Goal: Check status: Check status

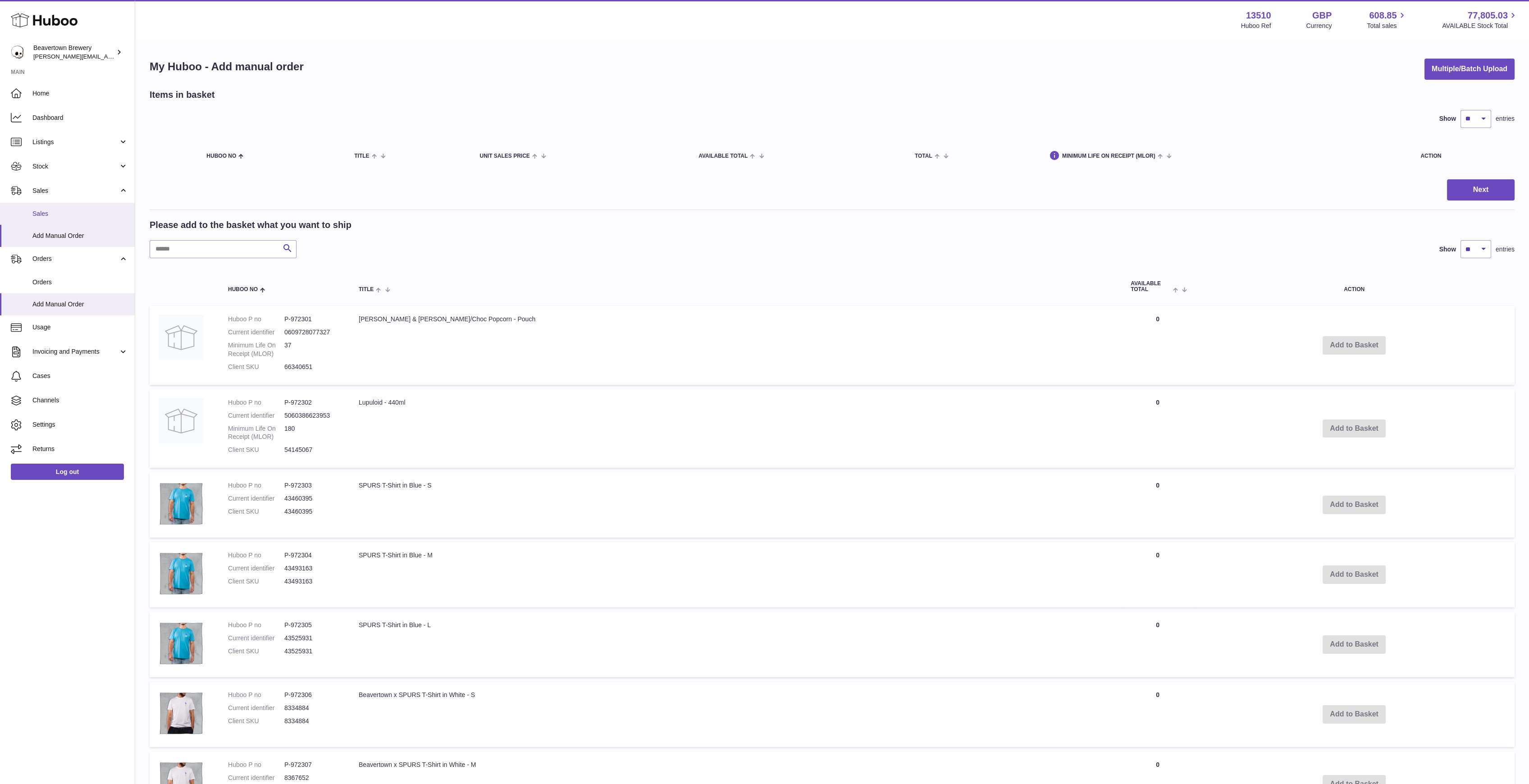
click at [46, 217] on span "Sales" at bounding box center [80, 214] width 95 height 8
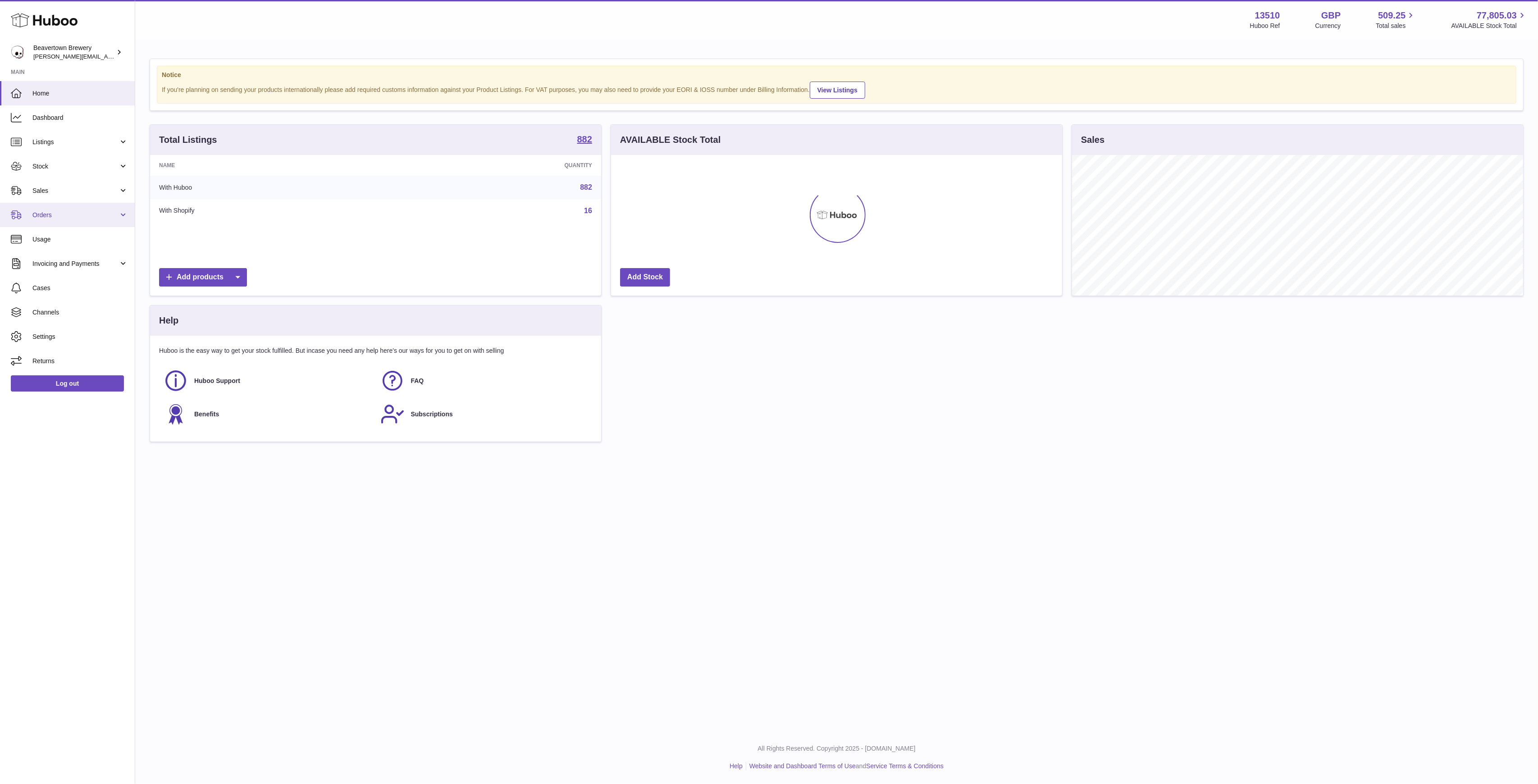
scroll to position [141, 451]
click at [65, 189] on span "Sales" at bounding box center [75, 191] width 86 height 8
click at [69, 212] on span "Sales" at bounding box center [80, 214] width 95 height 8
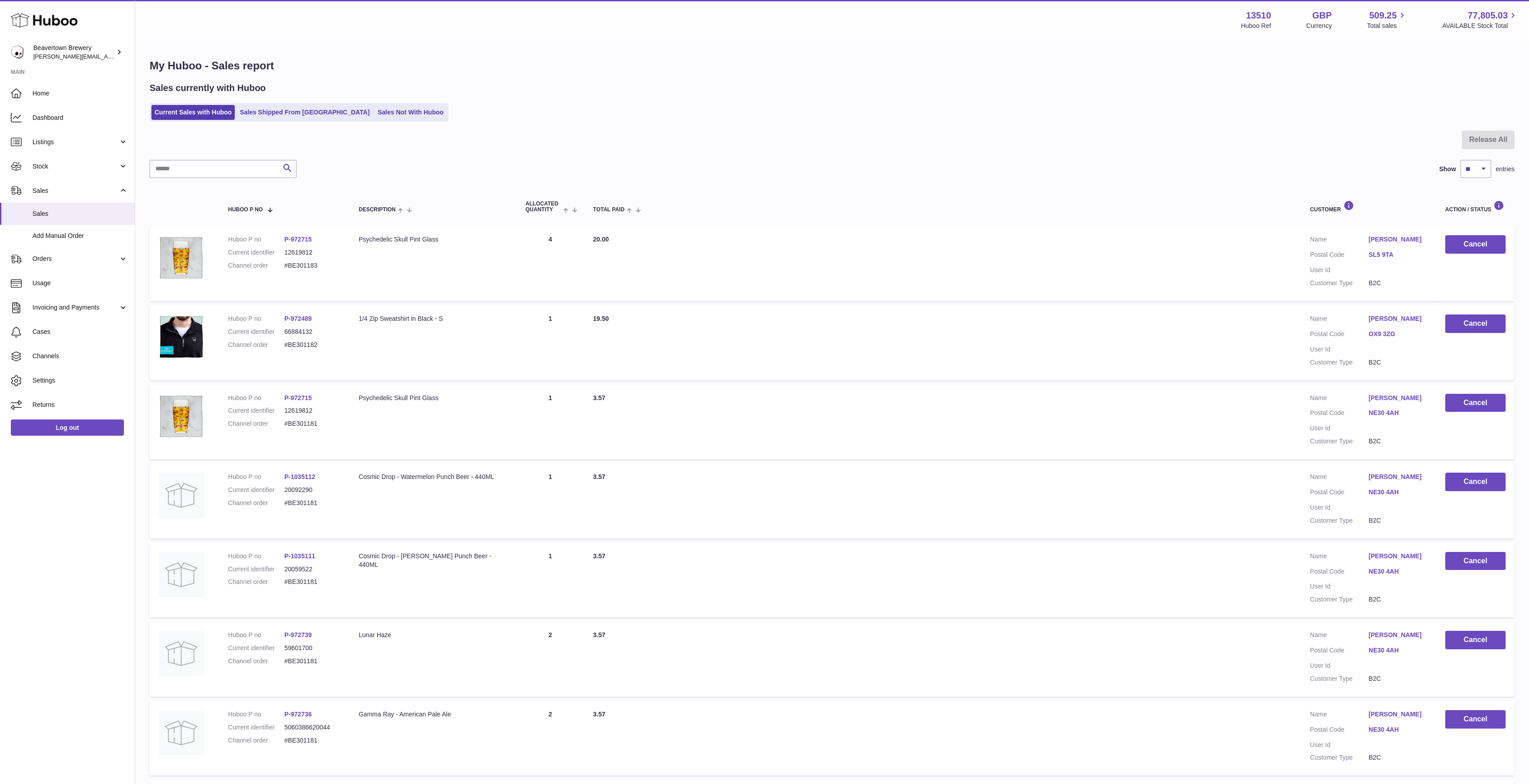
drag, startPoint x: 173, startPoint y: 220, endPoint x: 750, endPoint y: 279, distance: 580.0
click at [750, 279] on td "Total Paid 20.00" at bounding box center [942, 263] width 717 height 75
click at [268, 110] on link "Sales Shipped From Huboo" at bounding box center [305, 112] width 136 height 15
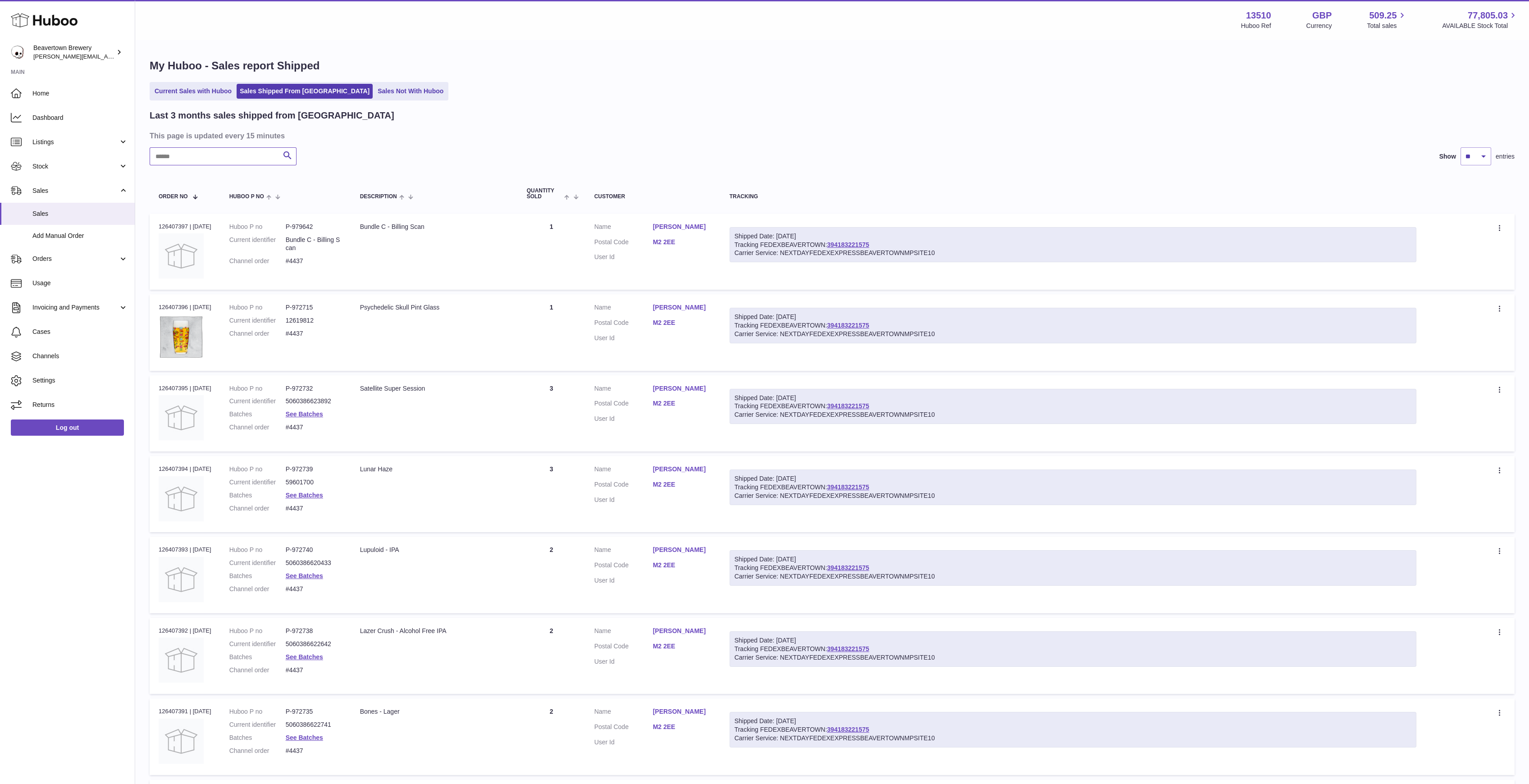
click at [240, 165] on input "text" at bounding box center [223, 157] width 147 height 18
paste input "*****"
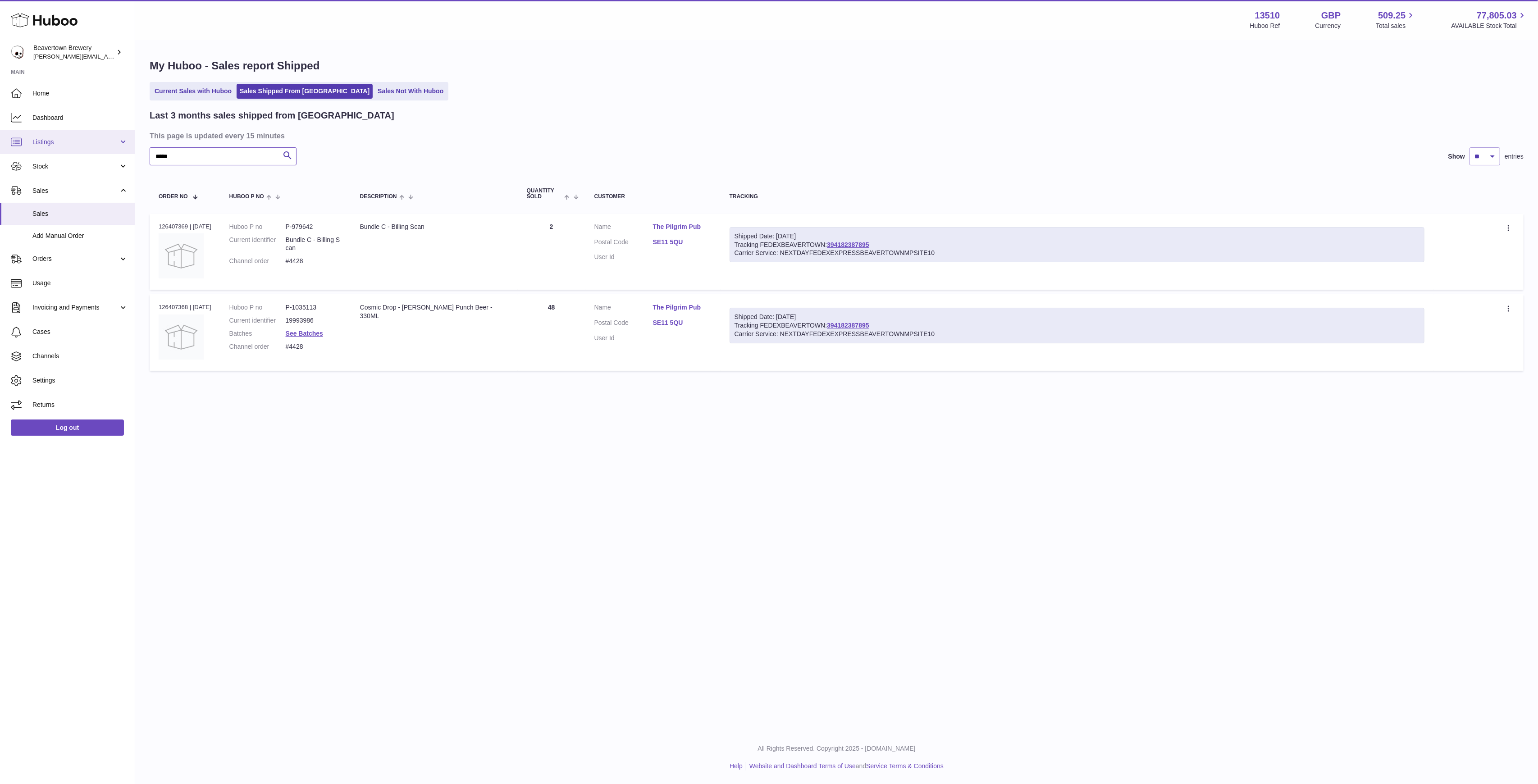
paste input "text"
drag, startPoint x: 197, startPoint y: 157, endPoint x: 25, endPoint y: 144, distance: 172.5
click at [29, 143] on div "Huboo Beavertown Brewery Matthew.McCormack@beavertownbrewery.co.uk Main Home Da…" at bounding box center [769, 392] width 1538 height 784
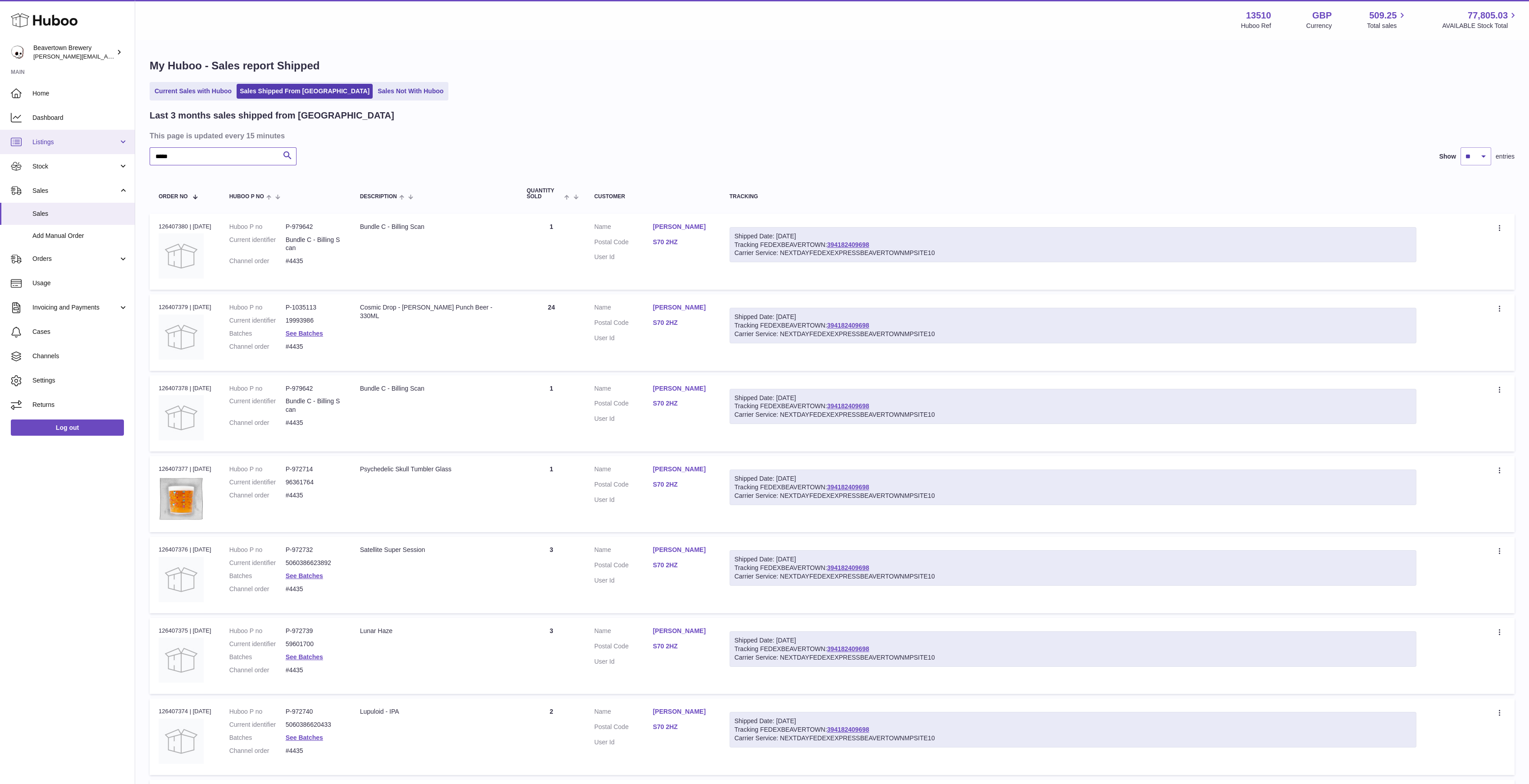
drag, startPoint x: 200, startPoint y: 153, endPoint x: 7, endPoint y: 131, distance: 194.2
click at [12, 132] on div "Huboo Beavertown Brewery Matthew.McCormack@beavertownbrewery.co.uk Main Home Da…" at bounding box center [764, 558] width 1529 height 1116
paste input "text"
drag, startPoint x: 845, startPoint y: 238, endPoint x: 818, endPoint y: 223, distance: 30.9
click at [818, 223] on td "Shipped Date: 13th Oct 2025 Tracking FEDEXBEAVERTOWN: 394182344631 Carrier Serv…" at bounding box center [1073, 251] width 705 height 76
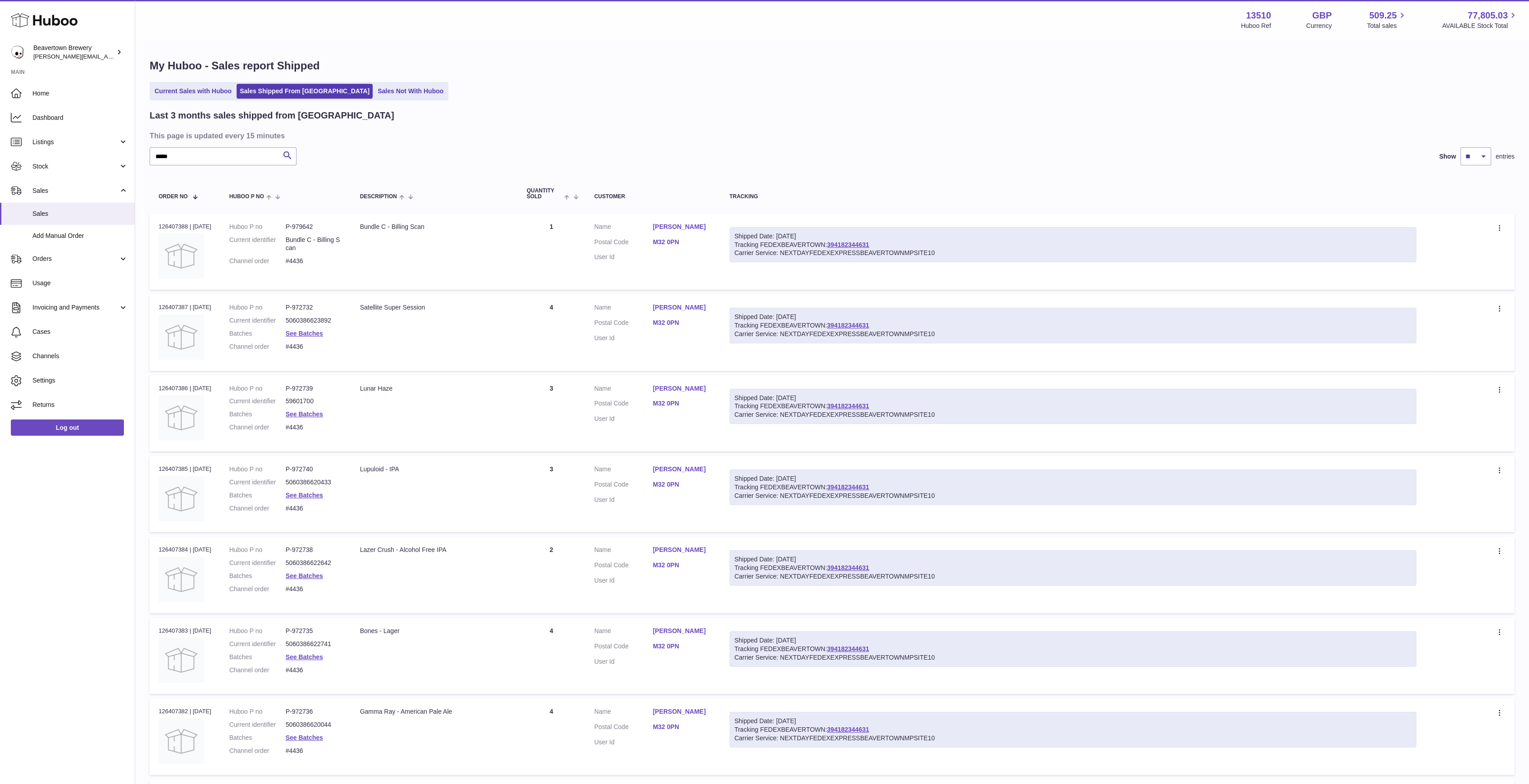
drag, startPoint x: 842, startPoint y: 235, endPoint x: 842, endPoint y: 224, distance: 11.0
click at [841, 211] on table "Order No Huboo P no Description Quantity Sold Customer Tracking Order no 126407…" at bounding box center [832, 517] width 1365 height 686
drag, startPoint x: 220, startPoint y: 160, endPoint x: 16, endPoint y: 146, distance: 204.5
click at [42, 147] on div "Huboo Beavertown Brewery Matthew.McCormack@beavertownbrewery.co.uk Main Home Da…" at bounding box center [764, 465] width 1529 height 931
paste input "text"
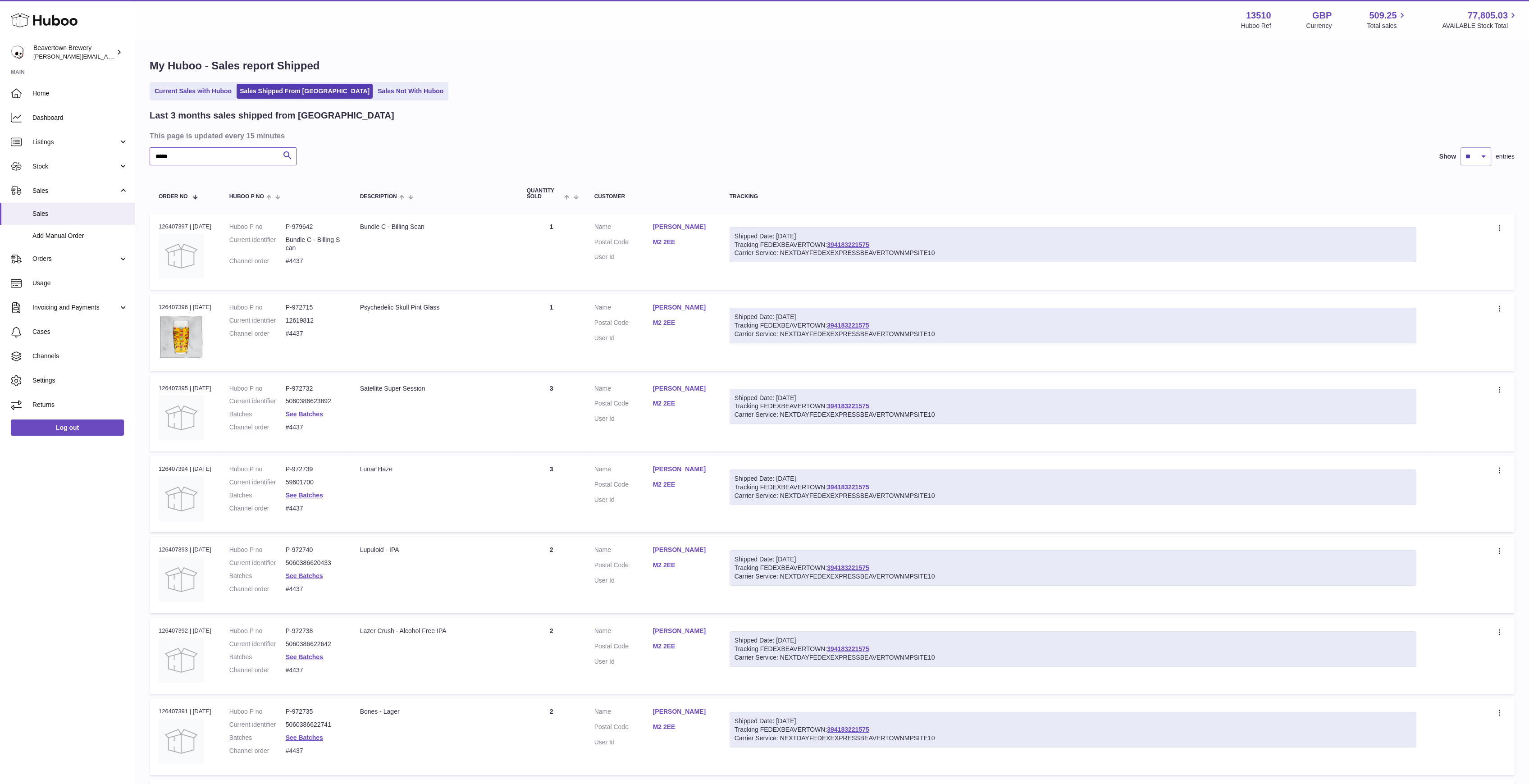
type input "*****"
drag, startPoint x: 849, startPoint y: 248, endPoint x: 842, endPoint y: 215, distance: 33.7
click at [840, 211] on table "Order No Huboo P no Description Quantity Sold Customer Tracking Order no 126407…" at bounding box center [832, 557] width 1365 height 766
